Goal: Find specific page/section: Find specific page/section

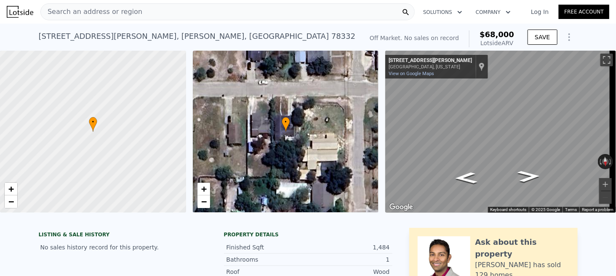
click at [114, 9] on span "Search an address or region" at bounding box center [92, 12] width 102 height 10
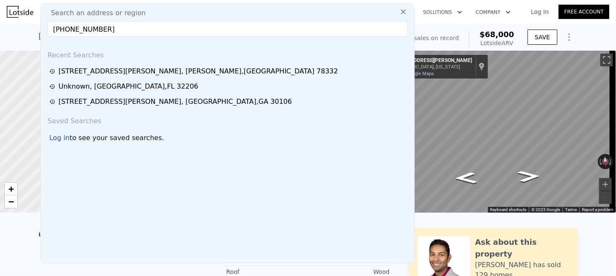
drag, startPoint x: 93, startPoint y: 32, endPoint x: 42, endPoint y: 35, distance: 51.1
click at [43, 35] on div "Search an address or region [PHONE_NUMBER] Recent Searches [STREET_ADDRESS][PER…" at bounding box center [227, 133] width 375 height 260
paste input "[STREET_ADDRESS]"
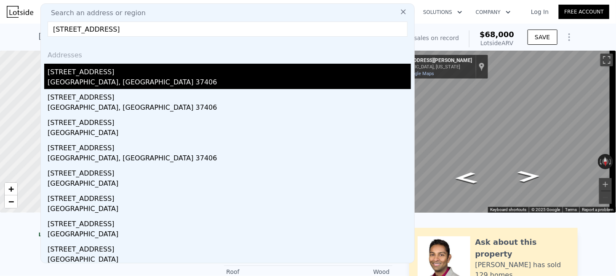
type input "[STREET_ADDRESS]"
click at [98, 68] on div "[STREET_ADDRESS]" at bounding box center [230, 70] width 364 height 13
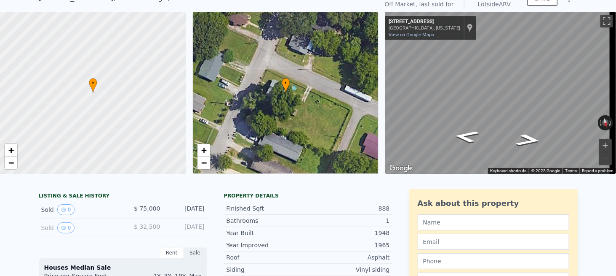
scroll to position [3, 0]
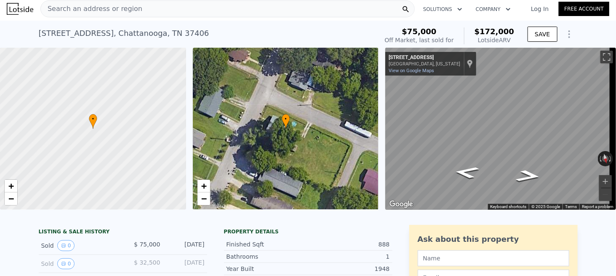
click at [130, 8] on div "Search an address or region" at bounding box center [227, 8] width 375 height 17
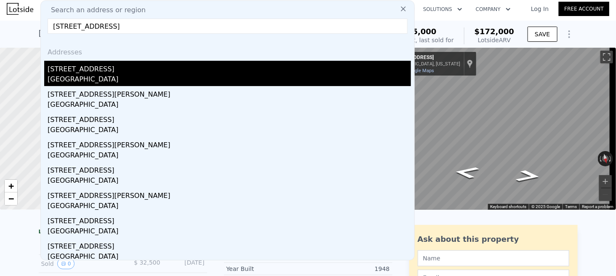
type input "[STREET_ADDRESS]"
click at [111, 74] on div "[GEOGRAPHIC_DATA]" at bounding box center [230, 80] width 364 height 12
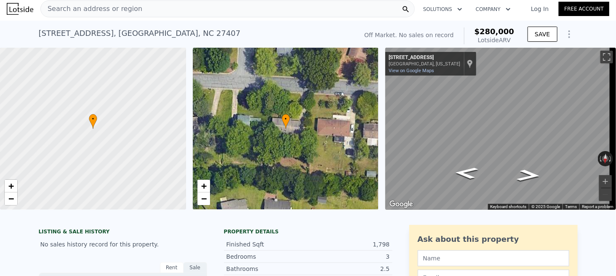
click at [122, 10] on span "Search an address or region" at bounding box center [92, 9] width 102 height 10
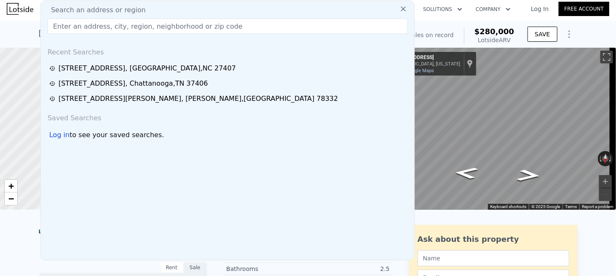
type input "[STREET_ADDRESS]"
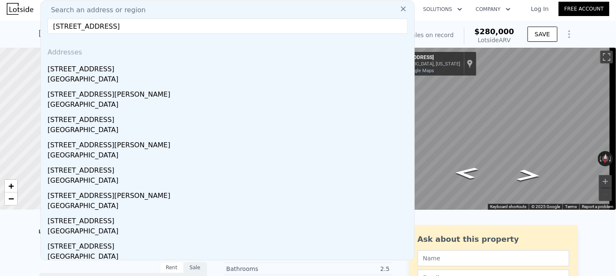
click at [445, 21] on div "[STREET_ADDRESS] No sales on record (~ARV $280k ) Off Market. No sales on recor…" at bounding box center [308, 34] width 539 height 27
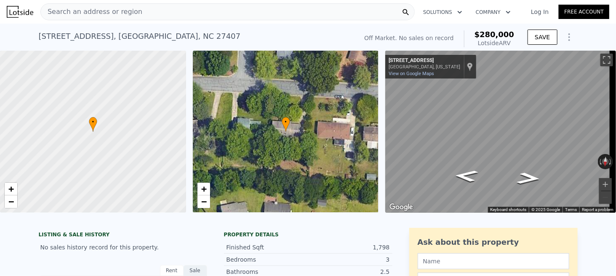
click at [130, 12] on span "Search an address or region" at bounding box center [92, 12] width 102 height 10
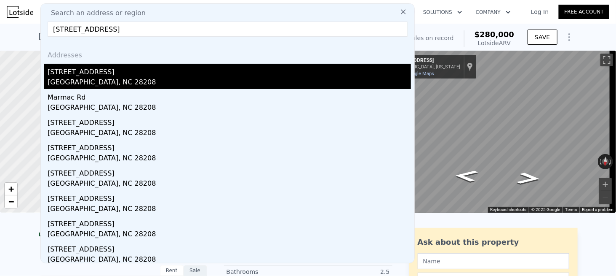
type input "[STREET_ADDRESS]"
click at [85, 79] on div "[GEOGRAPHIC_DATA], NC 28208" at bounding box center [230, 83] width 364 height 12
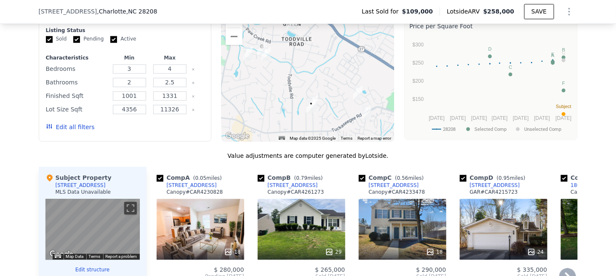
scroll to position [713, 0]
